Goal: Find specific page/section: Find specific page/section

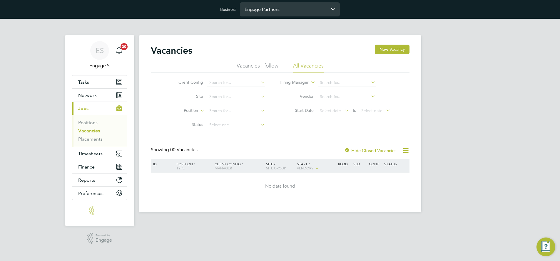
click at [279, 9] on input "Engage Partners" at bounding box center [290, 9] width 100 height 14
type input "Pretium Resourcing Ltd"
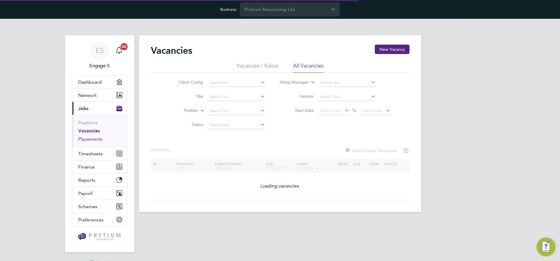
click at [91, 139] on link "Placements" at bounding box center [90, 139] width 24 height 6
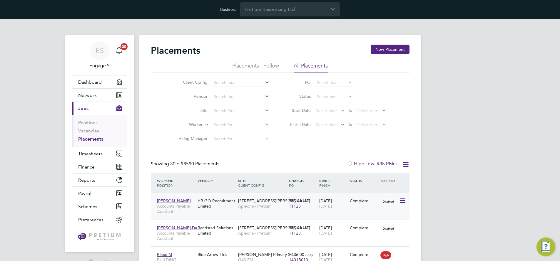
click at [217, 202] on div "HR GO Recruitment Limited" at bounding box center [216, 204] width 41 height 16
